Goal: Communication & Community: Answer question/provide support

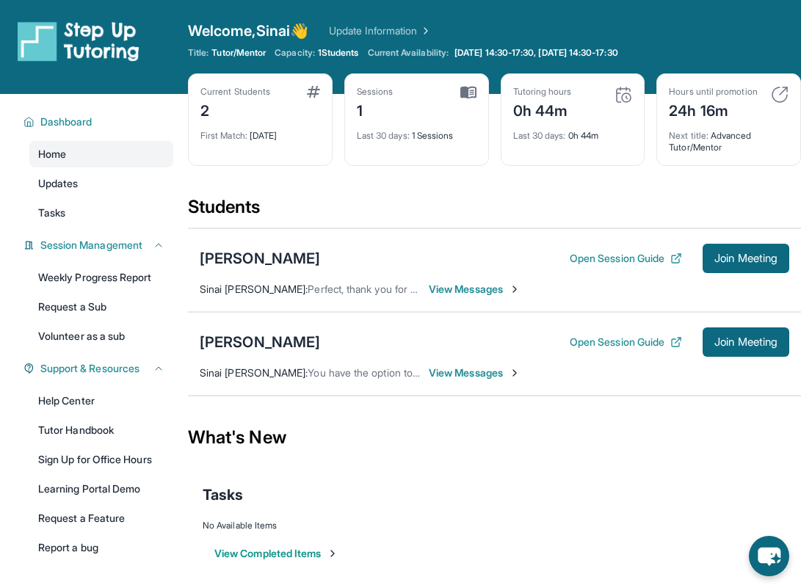
click at [496, 295] on span "View Messages" at bounding box center [475, 289] width 92 height 15
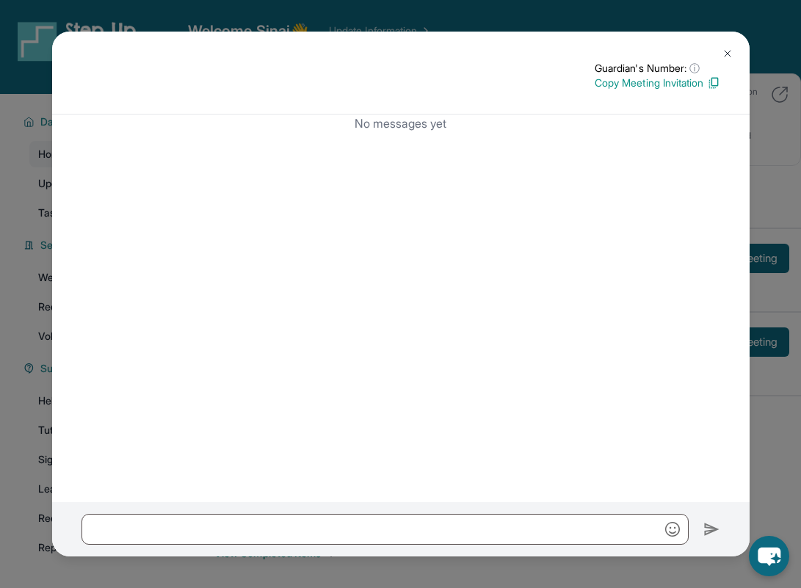
click at [722, 51] on img at bounding box center [728, 54] width 12 height 12
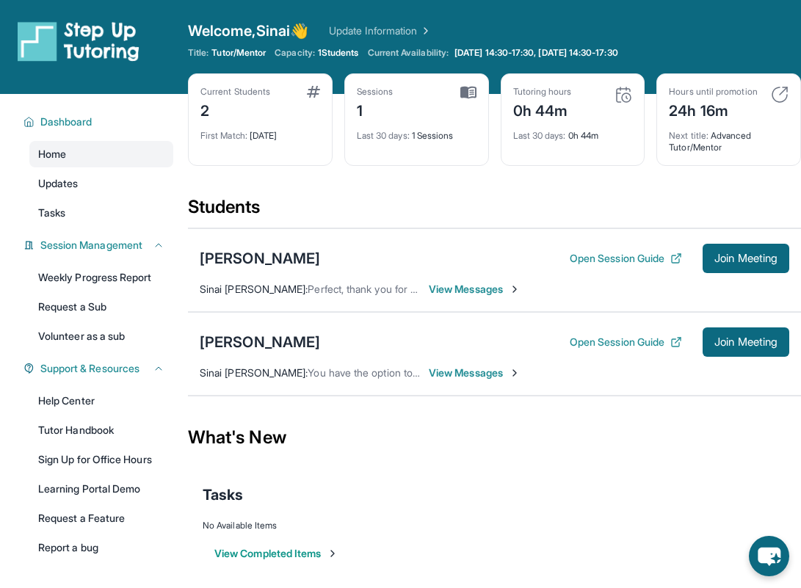
click at [447, 375] on span "View Messages" at bounding box center [475, 373] width 92 height 15
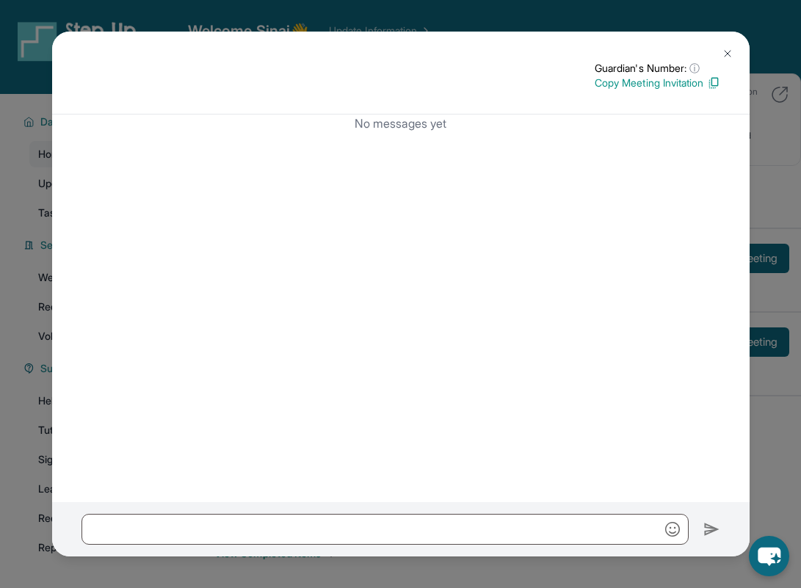
click at [728, 51] on img at bounding box center [728, 54] width 12 height 12
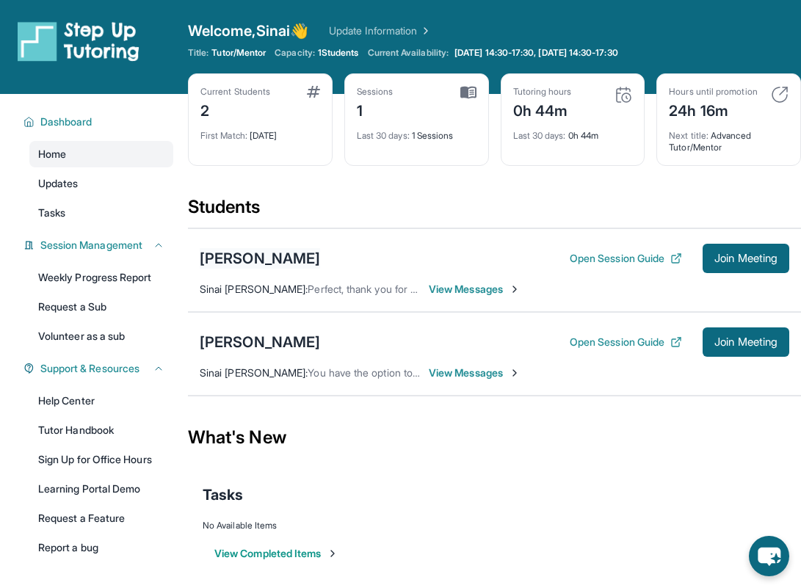
click at [253, 261] on div "[PERSON_NAME]" at bounding box center [260, 258] width 120 height 21
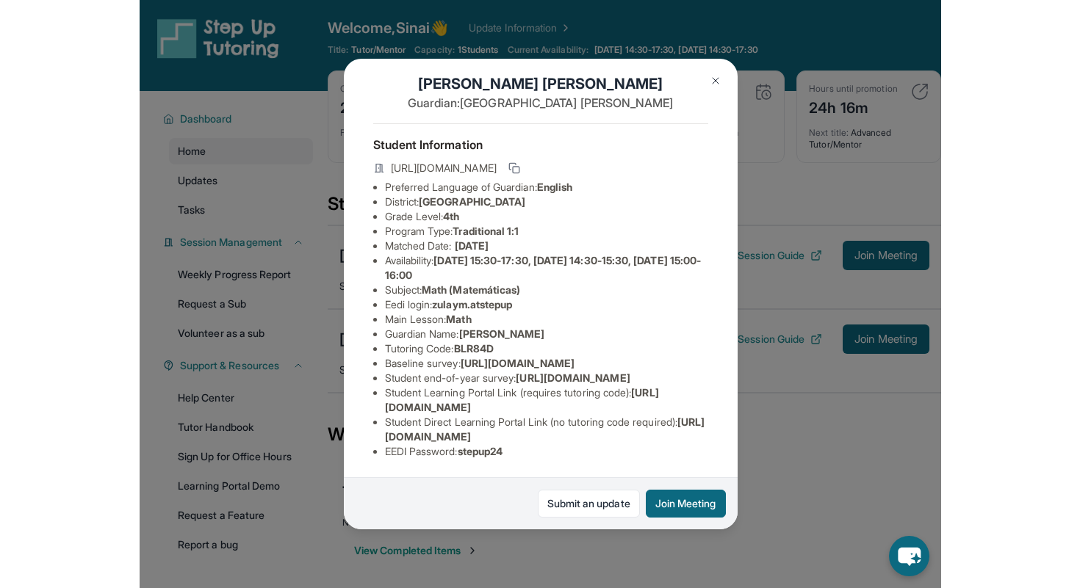
scroll to position [19, 0]
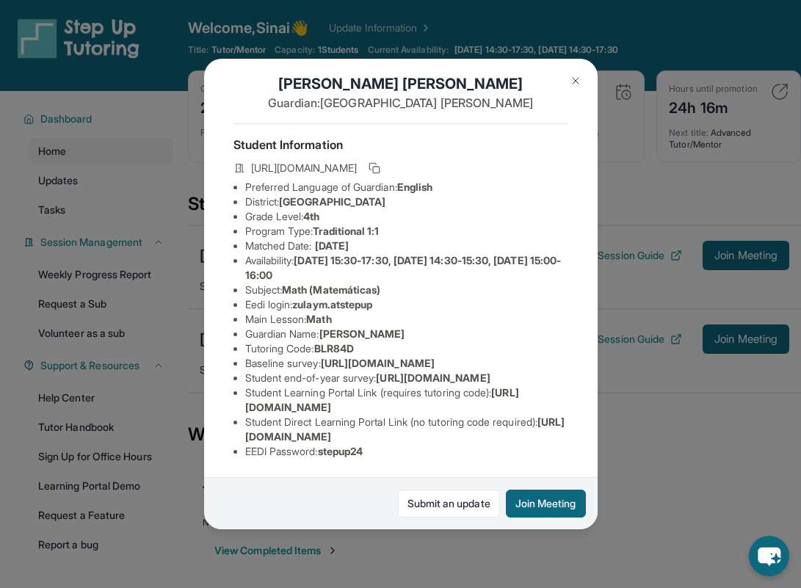
click at [582, 75] on button at bounding box center [575, 80] width 29 height 29
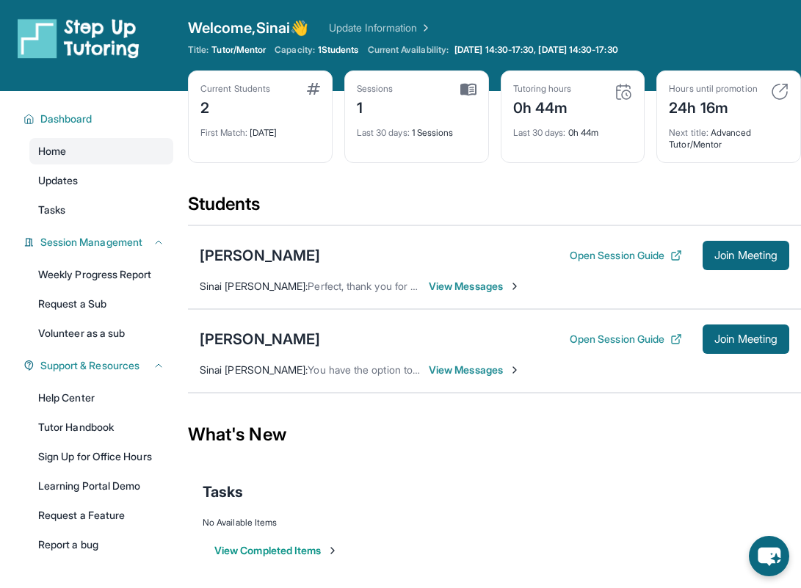
click at [787, 93] on img at bounding box center [780, 92] width 18 height 18
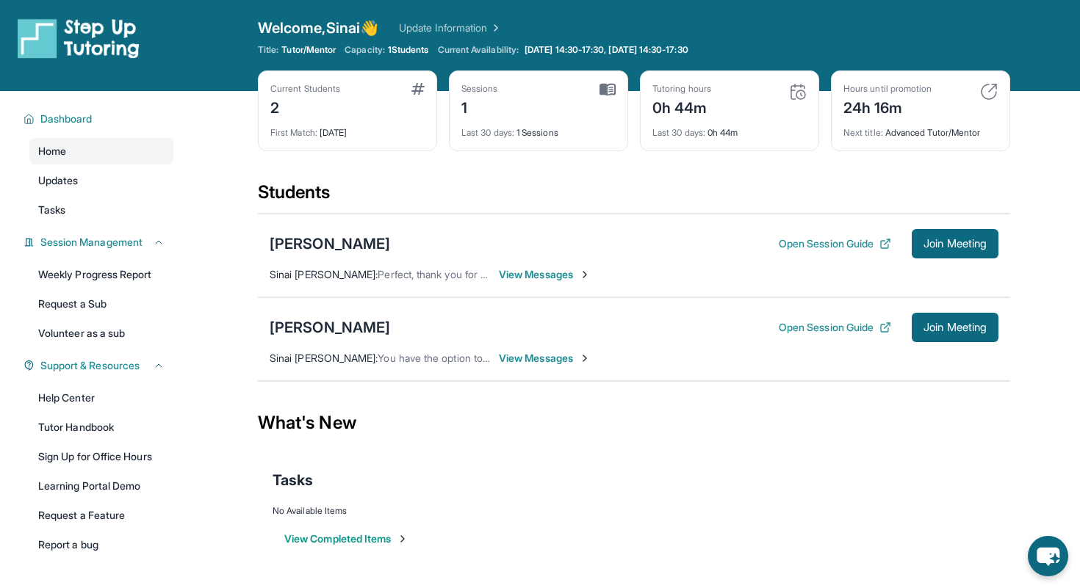
click at [609, 91] on img at bounding box center [607, 89] width 16 height 13
click at [465, 106] on div "1" at bounding box center [479, 107] width 37 height 24
click at [473, 134] on span "Last 30 days :" at bounding box center [487, 132] width 53 height 11
click at [488, 101] on div "1" at bounding box center [479, 107] width 37 height 24
click at [348, 117] on div "Current Students 2" at bounding box center [347, 100] width 154 height 35
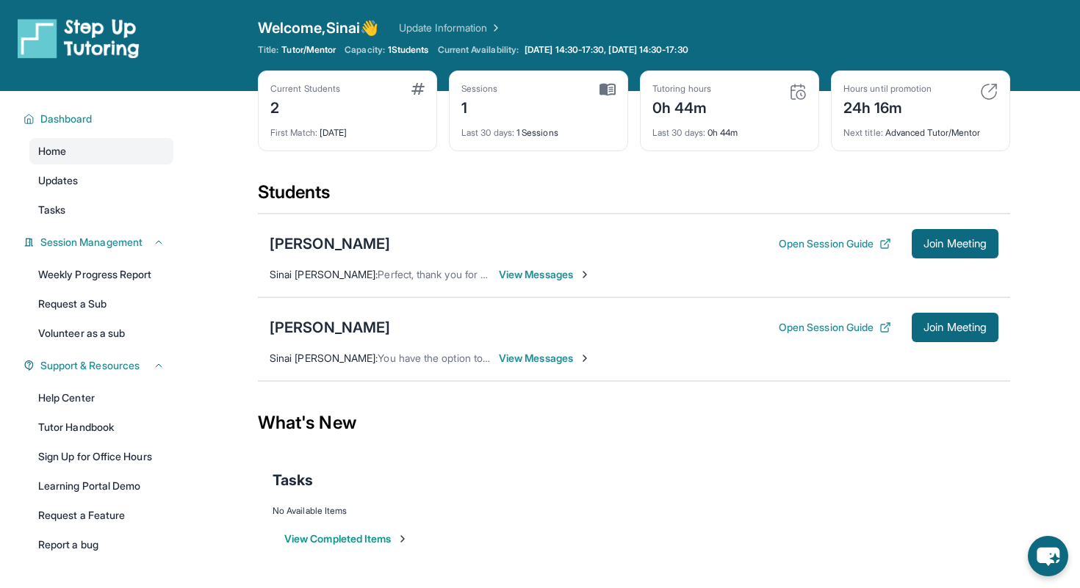
click at [340, 140] on div "Current Students 2 First Match : [DATE]" at bounding box center [347, 111] width 179 height 81
click at [419, 84] on img at bounding box center [417, 89] width 13 height 12
click at [457, 24] on link "Update Information" at bounding box center [450, 28] width 103 height 15
click at [83, 216] on link "Tasks" at bounding box center [101, 210] width 144 height 26
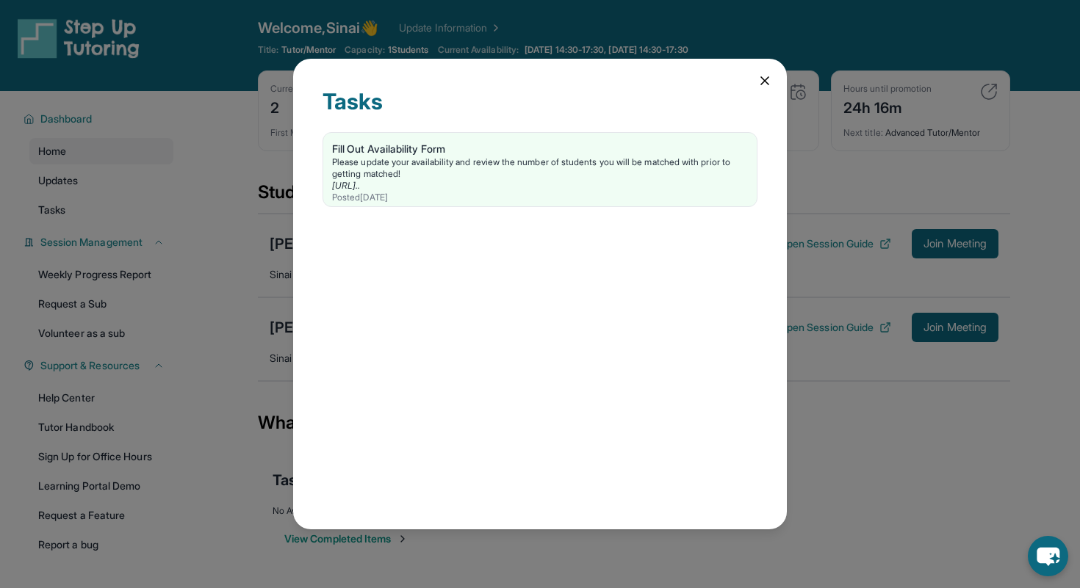
click at [770, 83] on icon at bounding box center [764, 80] width 15 height 15
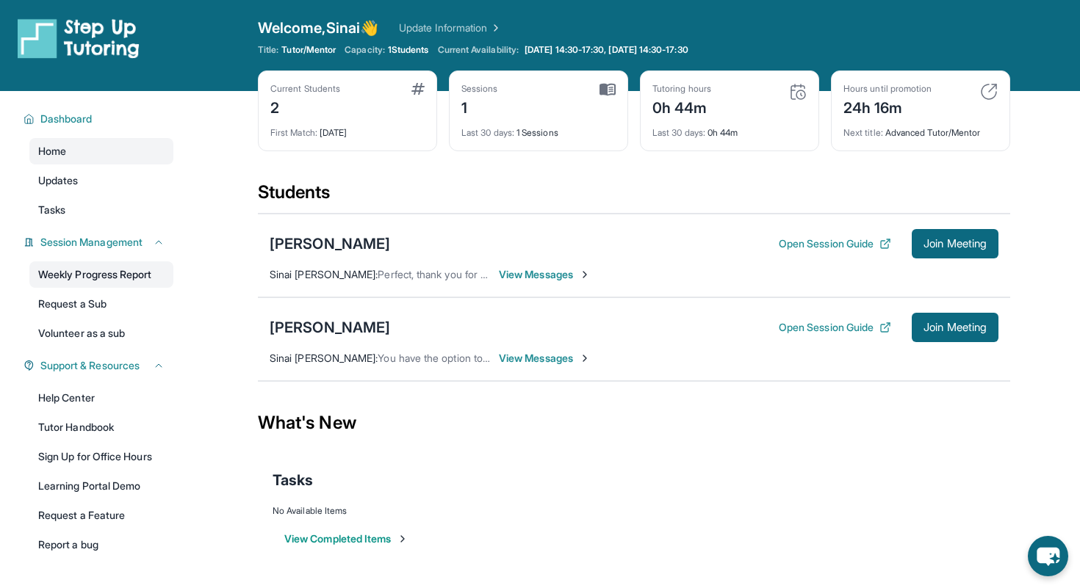
click at [94, 276] on link "Weekly Progress Report" at bounding box center [101, 274] width 144 height 26
